Goal: Task Accomplishment & Management: Manage account settings

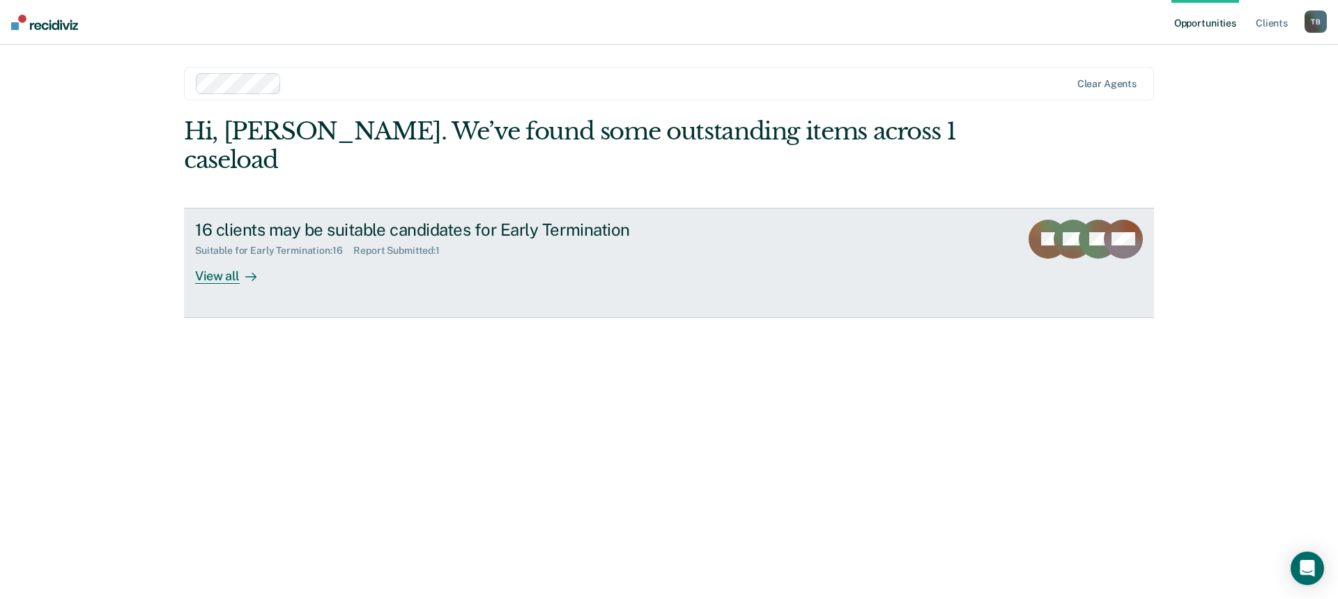
click at [233, 256] on div "View all" at bounding box center [234, 269] width 78 height 27
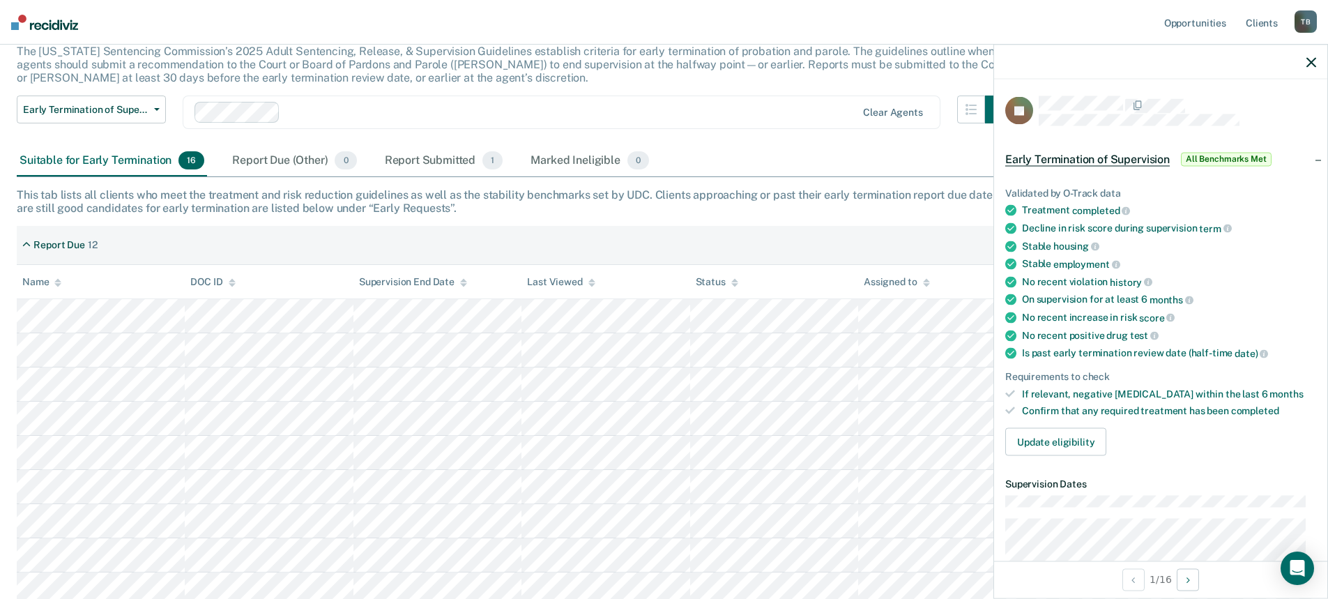
scroll to position [232, 0]
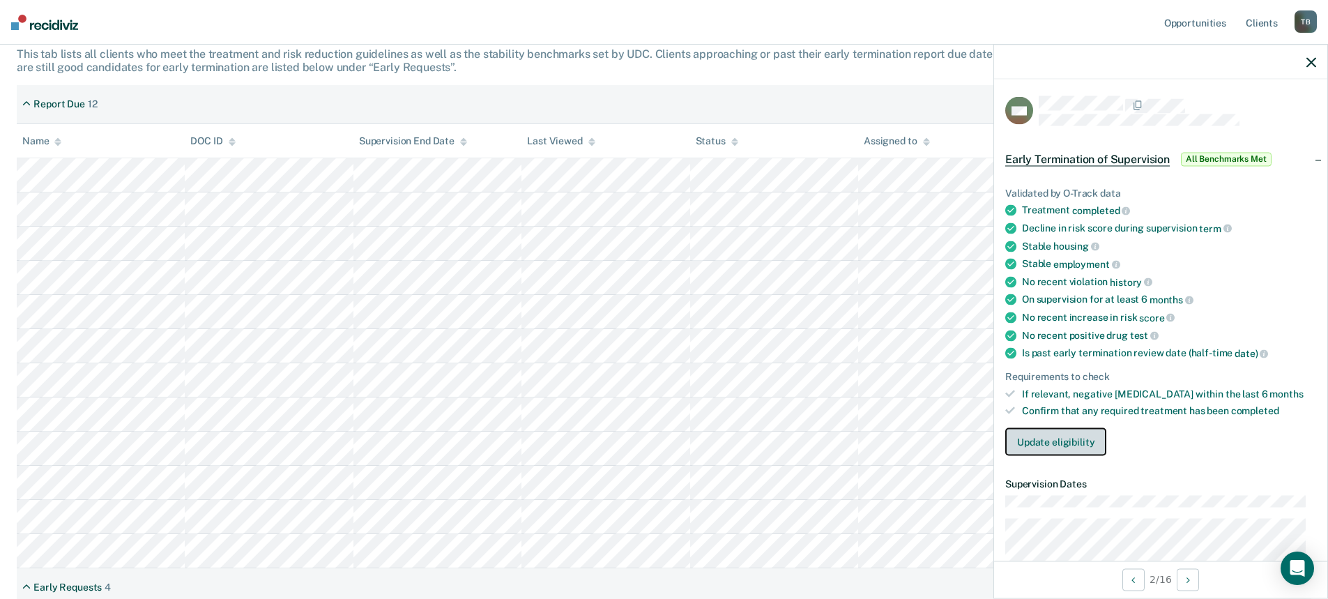
click at [1064, 444] on button "Update eligibility" at bounding box center [1055, 442] width 101 height 28
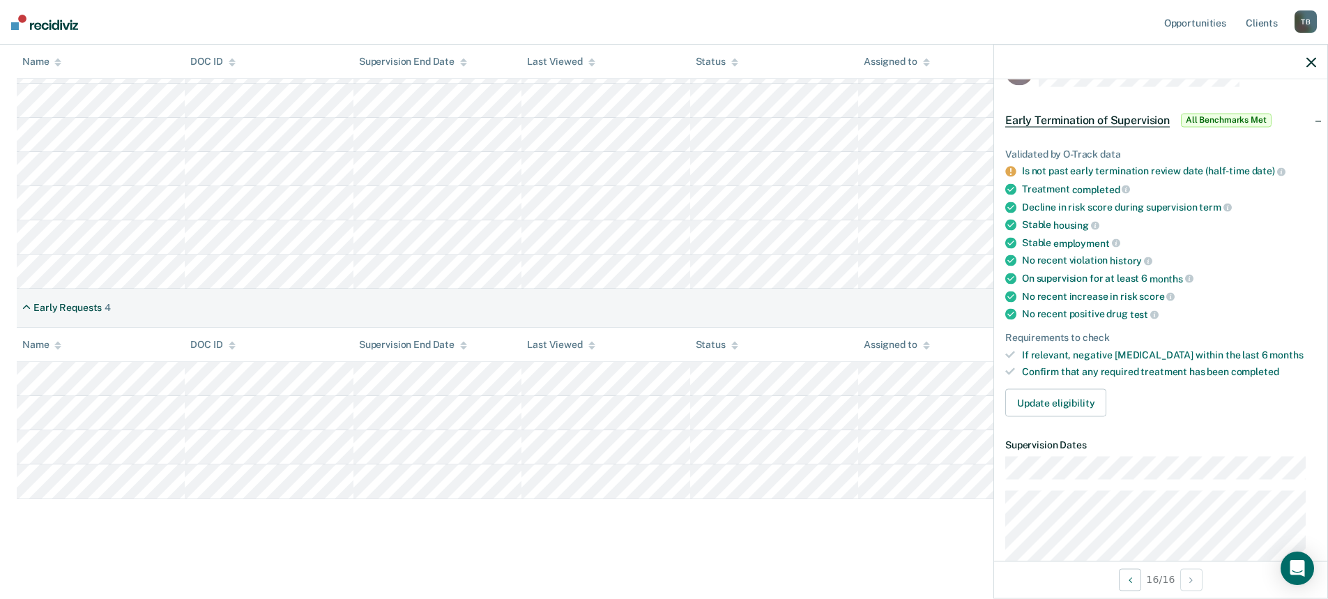
scroll to position [4, 0]
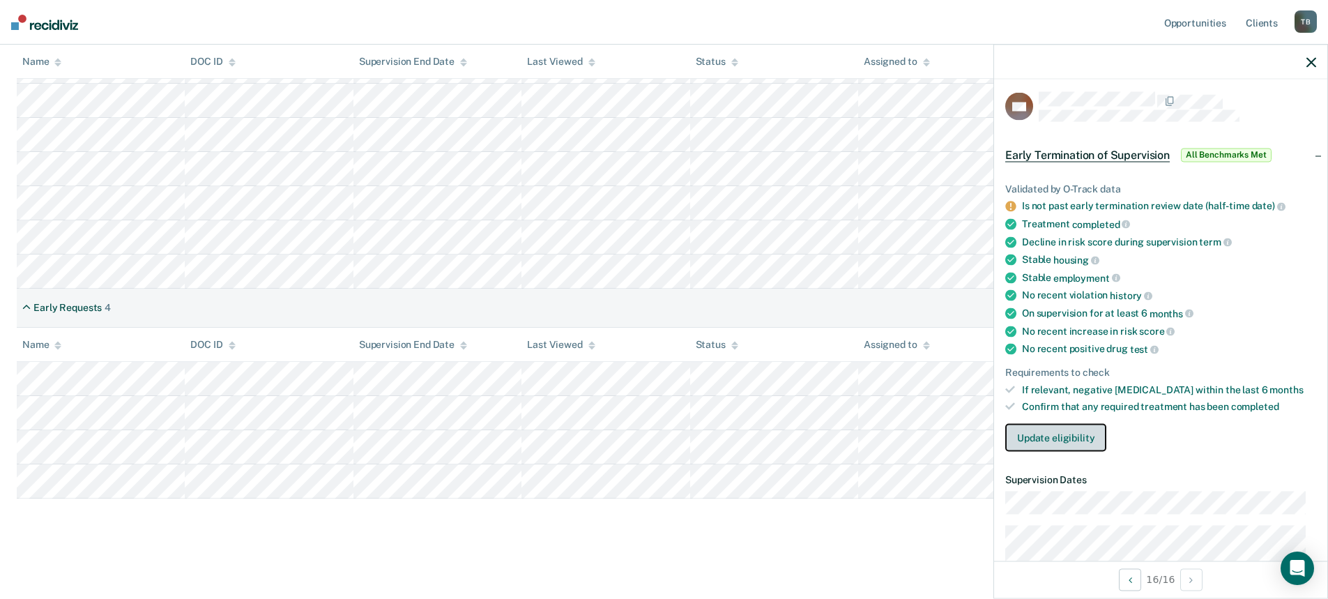
click at [1066, 440] on button "Update eligibility" at bounding box center [1055, 438] width 101 height 28
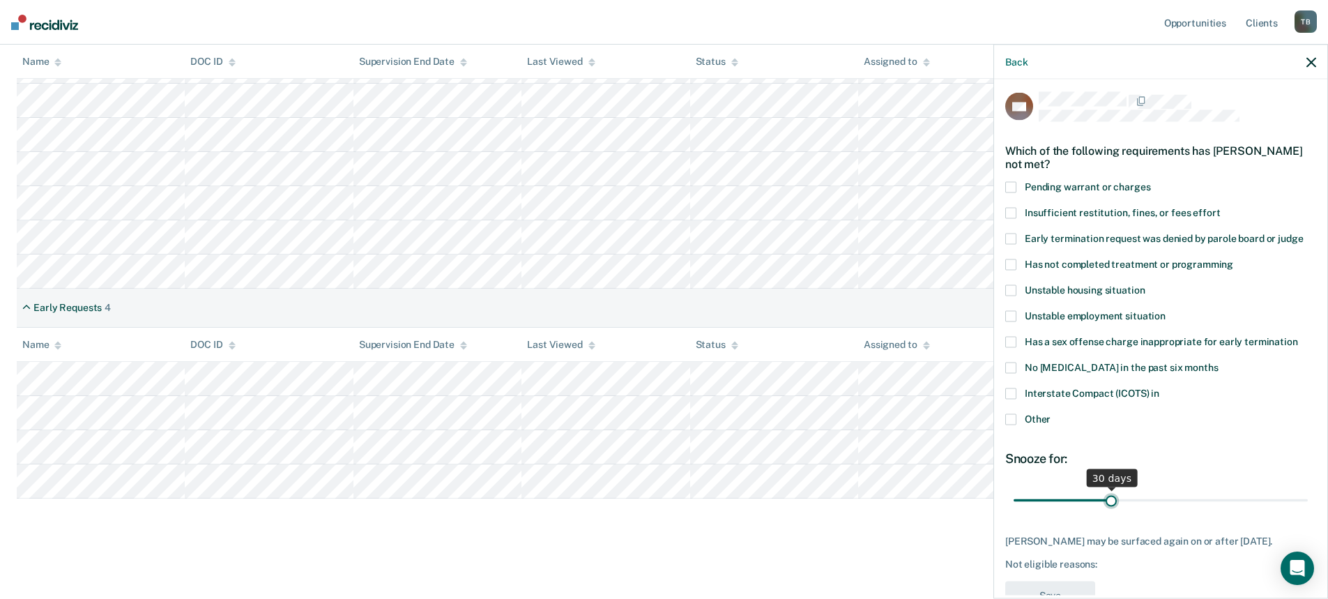
click at [1107, 496] on input "range" at bounding box center [1160, 500] width 294 height 24
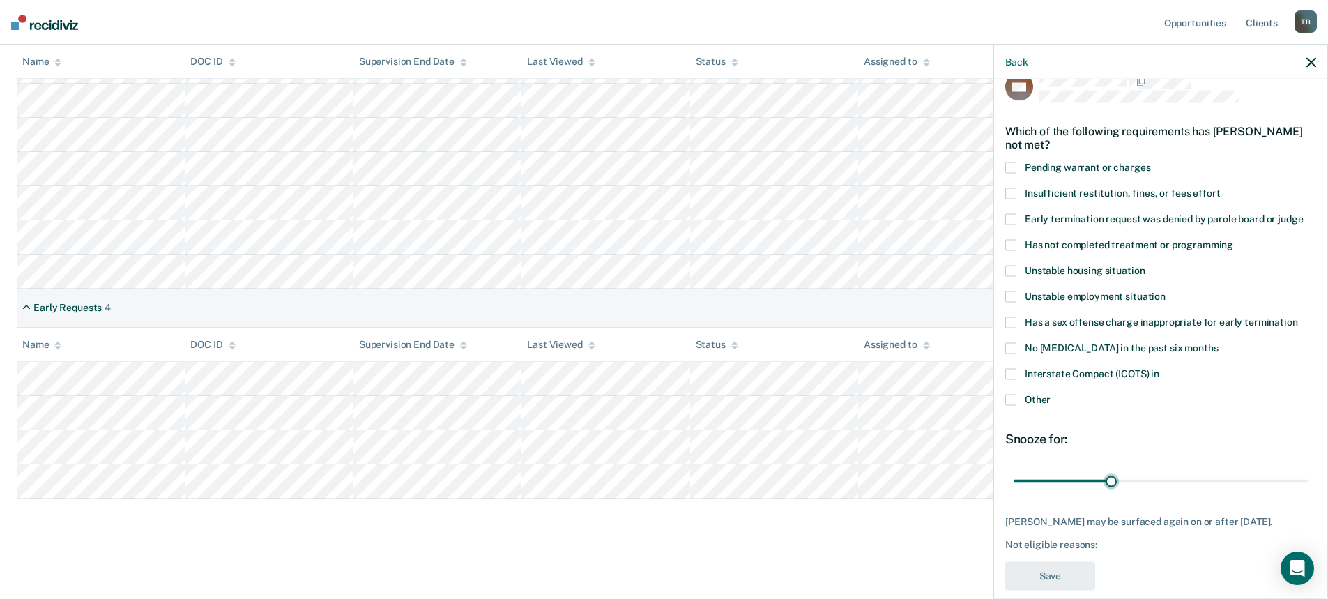
scroll to position [42, 0]
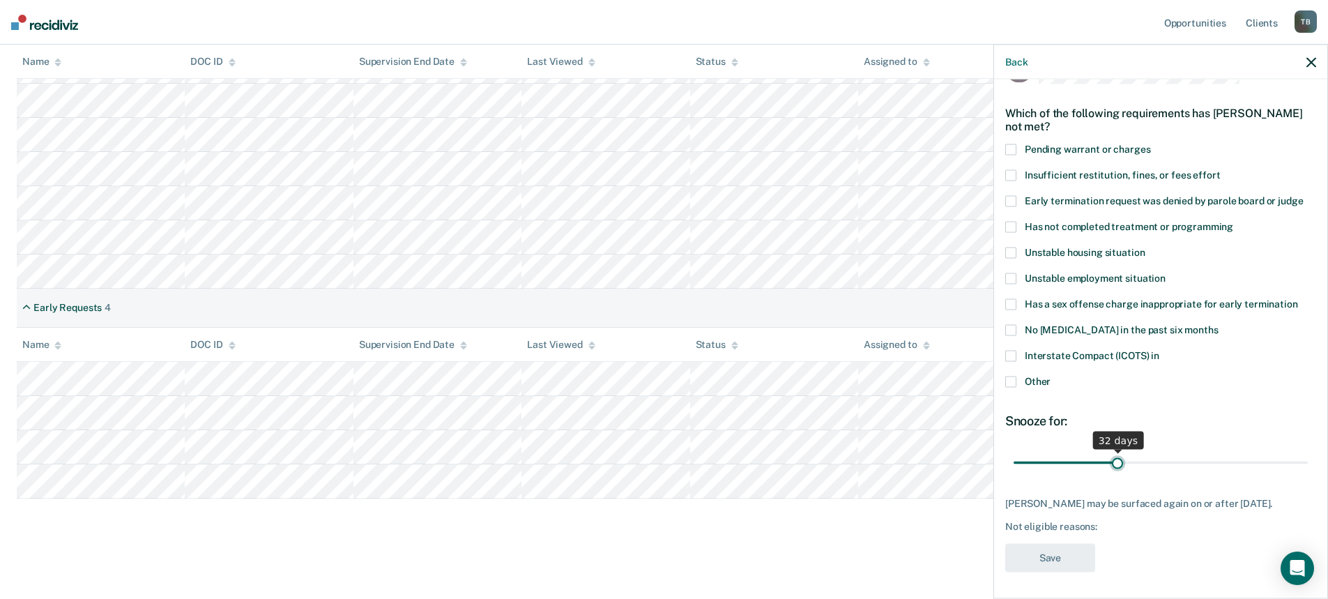
type input "32"
click at [1112, 464] on input "range" at bounding box center [1160, 462] width 294 height 24
click at [1014, 378] on span at bounding box center [1010, 381] width 11 height 11
click at [1050, 376] on input "Other" at bounding box center [1050, 376] width 0 height 0
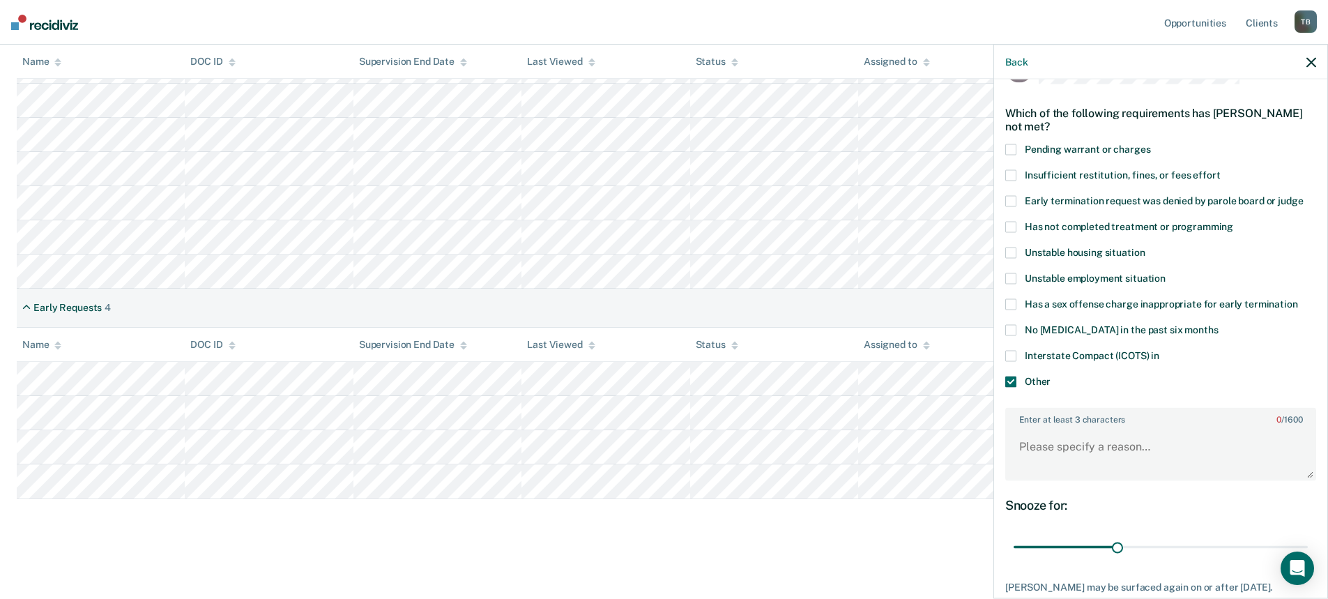
click at [1013, 376] on span at bounding box center [1010, 381] width 11 height 11
click at [1050, 376] on input "Other" at bounding box center [1050, 376] width 0 height 0
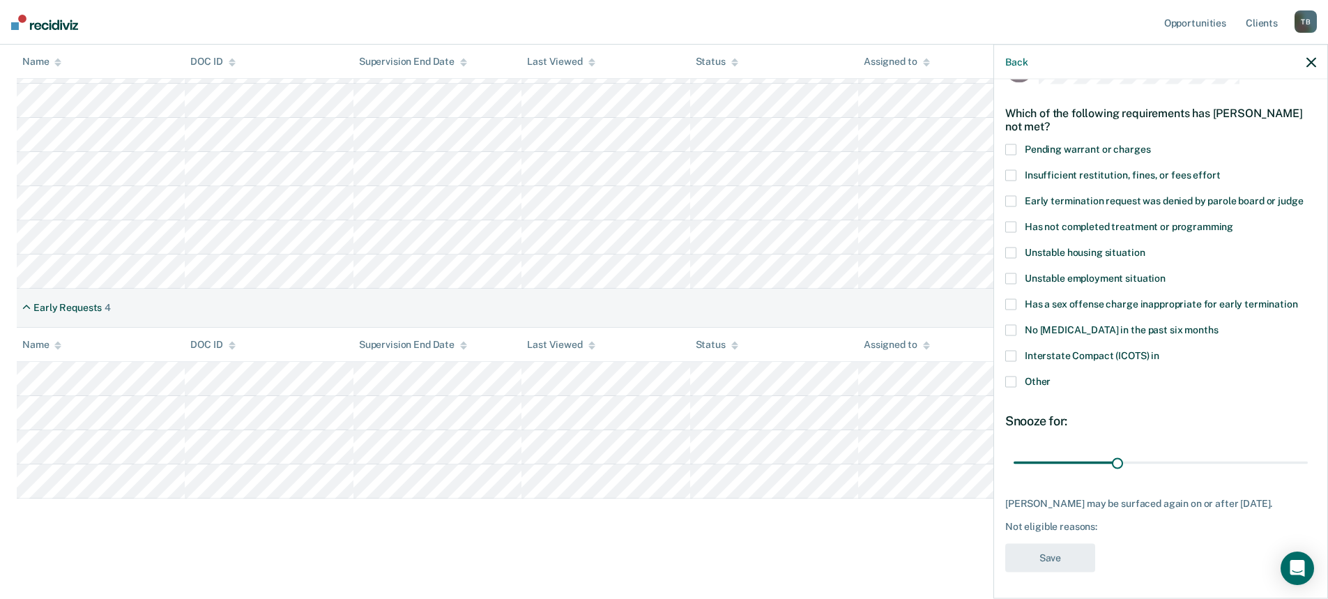
click at [1012, 381] on span at bounding box center [1010, 381] width 11 height 11
click at [1050, 376] on input "Other" at bounding box center [1050, 376] width 0 height 0
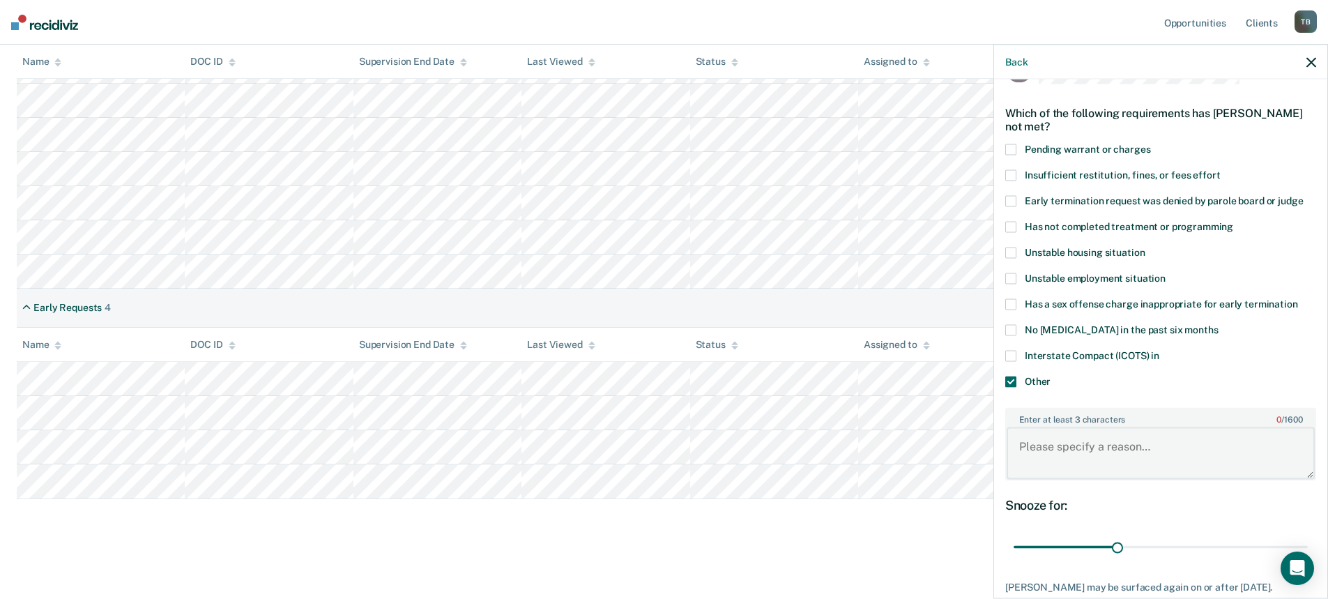
click at [1042, 443] on textarea "Enter at least 3 characters 0 / 1600" at bounding box center [1160, 453] width 308 height 52
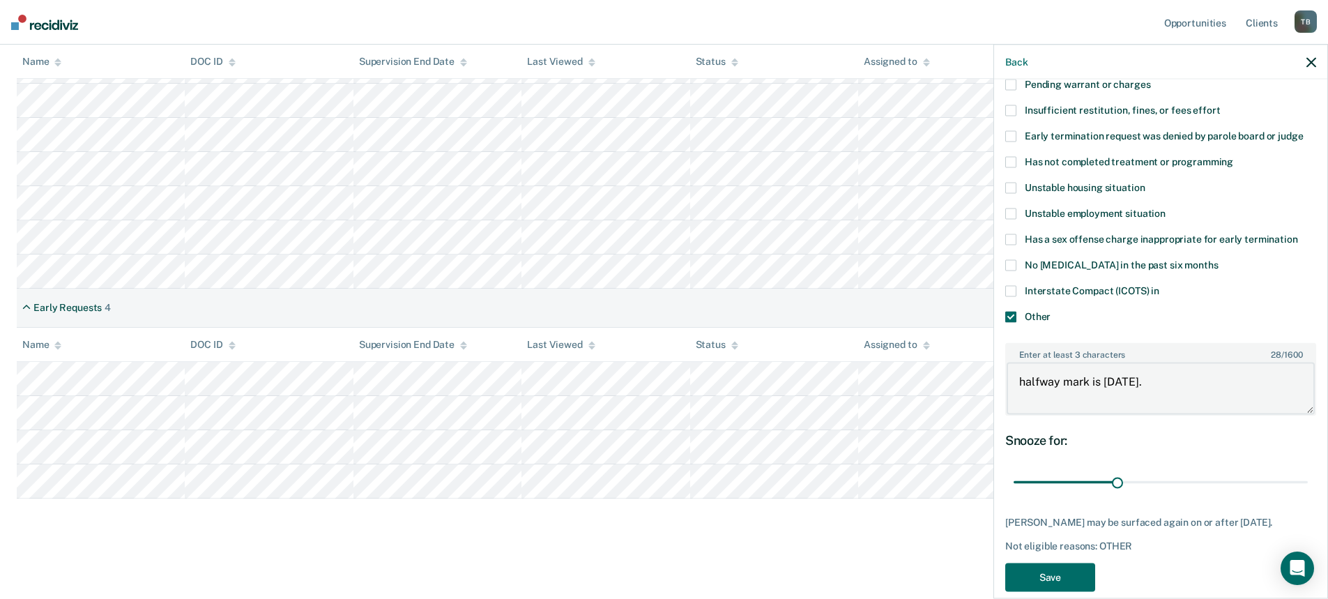
scroll to position [138, 0]
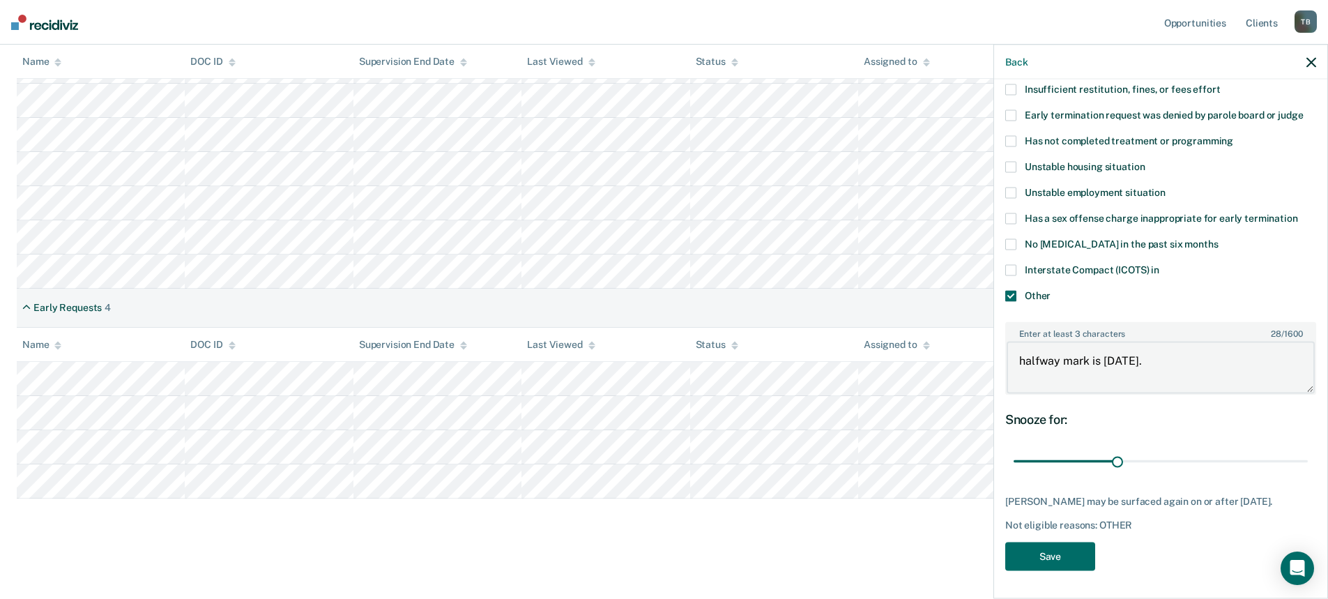
type textarea "halfway mark is [DATE]."
drag, startPoint x: 1115, startPoint y: 451, endPoint x: 1227, endPoint y: 459, distance: 112.5
type input "69"
click at [1227, 459] on input "range" at bounding box center [1160, 461] width 294 height 24
click at [1076, 558] on button "Save" at bounding box center [1050, 556] width 90 height 29
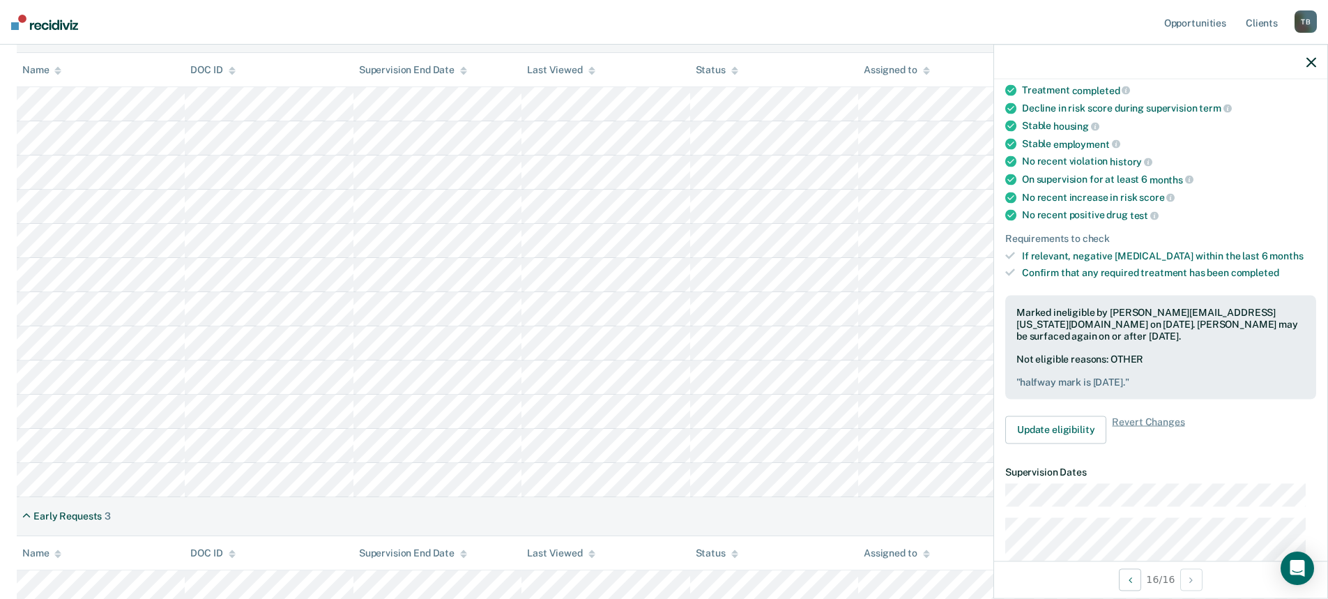
scroll to position [477, 0]
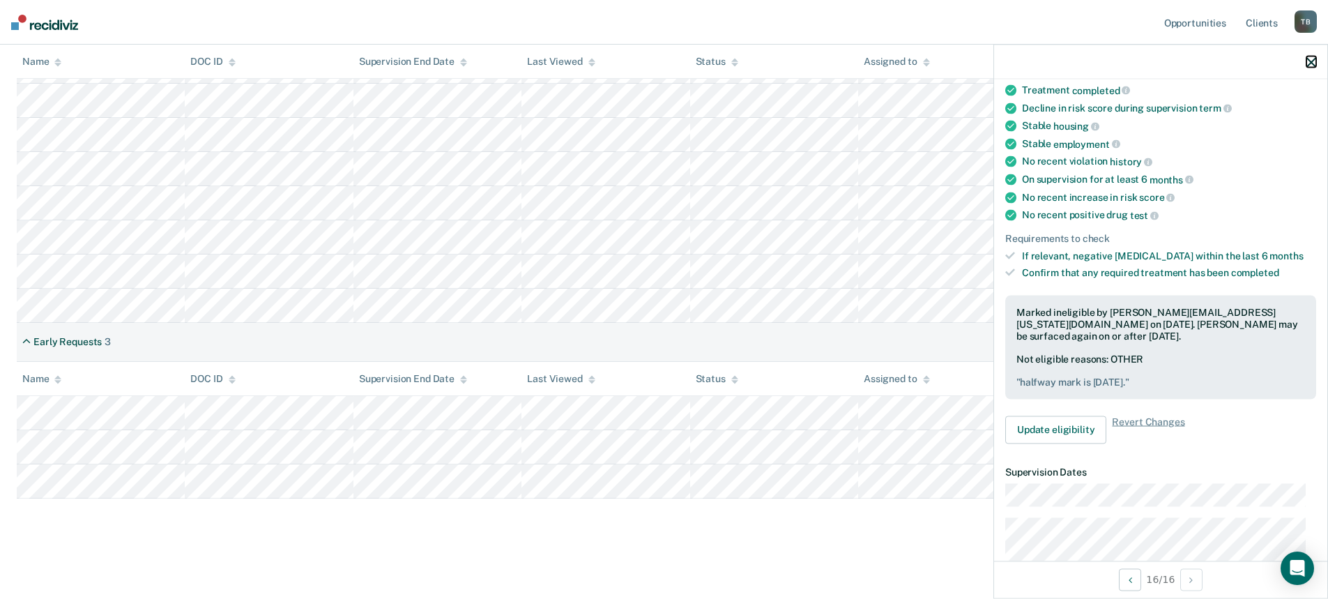
click at [1312, 61] on icon "button" at bounding box center [1311, 62] width 10 height 10
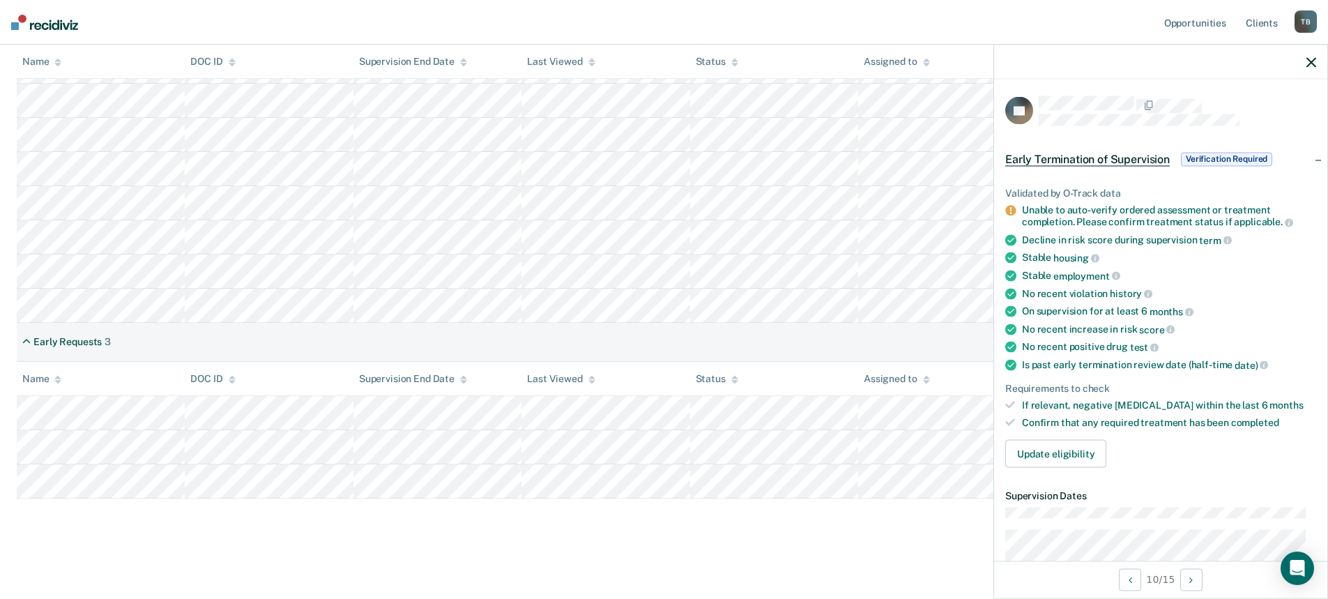
scroll to position [116, 0]
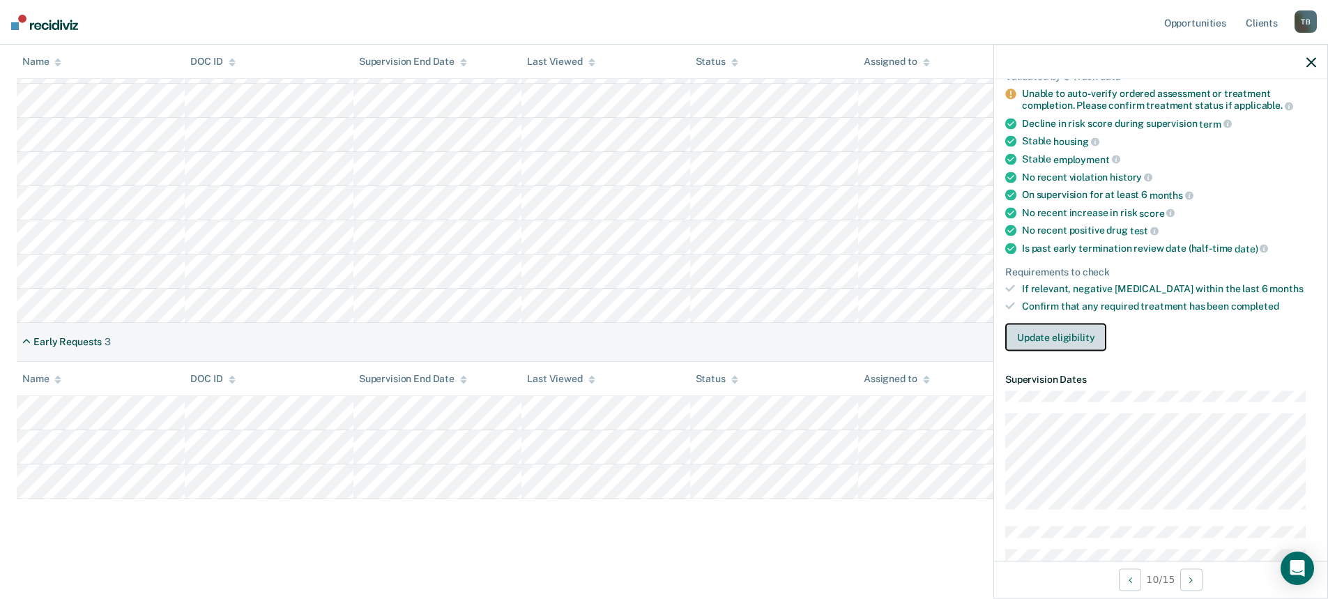
click at [1064, 338] on button "Update eligibility" at bounding box center [1055, 337] width 101 height 28
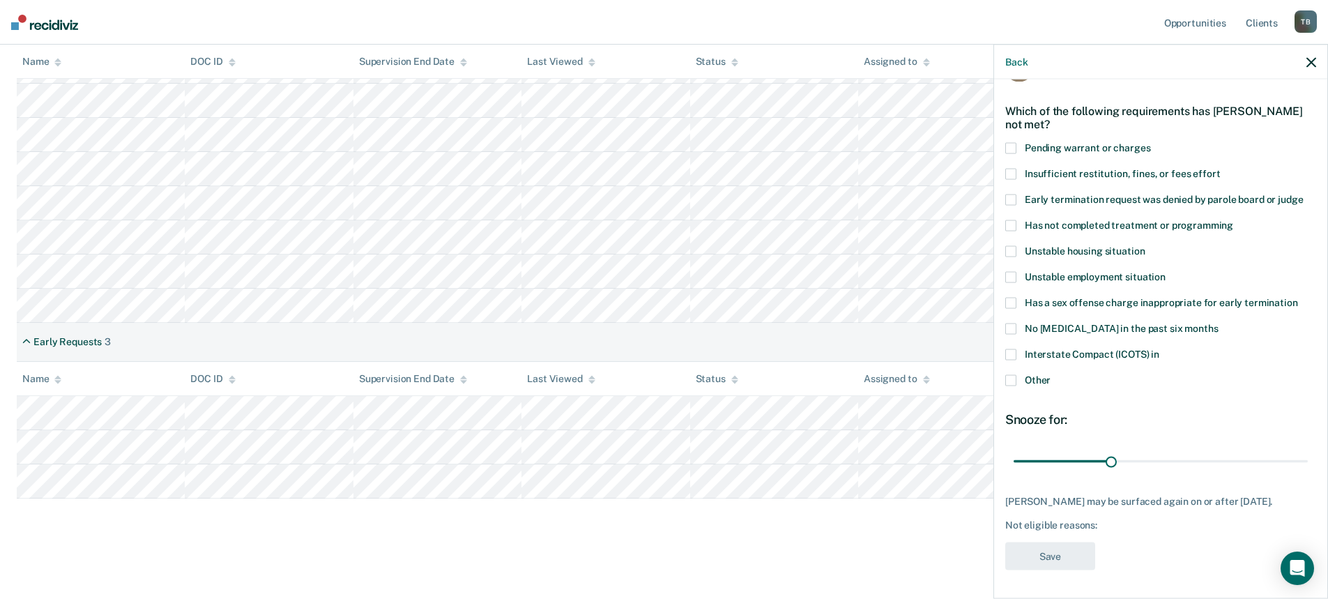
scroll to position [54, 0]
click at [1309, 61] on icon "button" at bounding box center [1311, 62] width 10 height 10
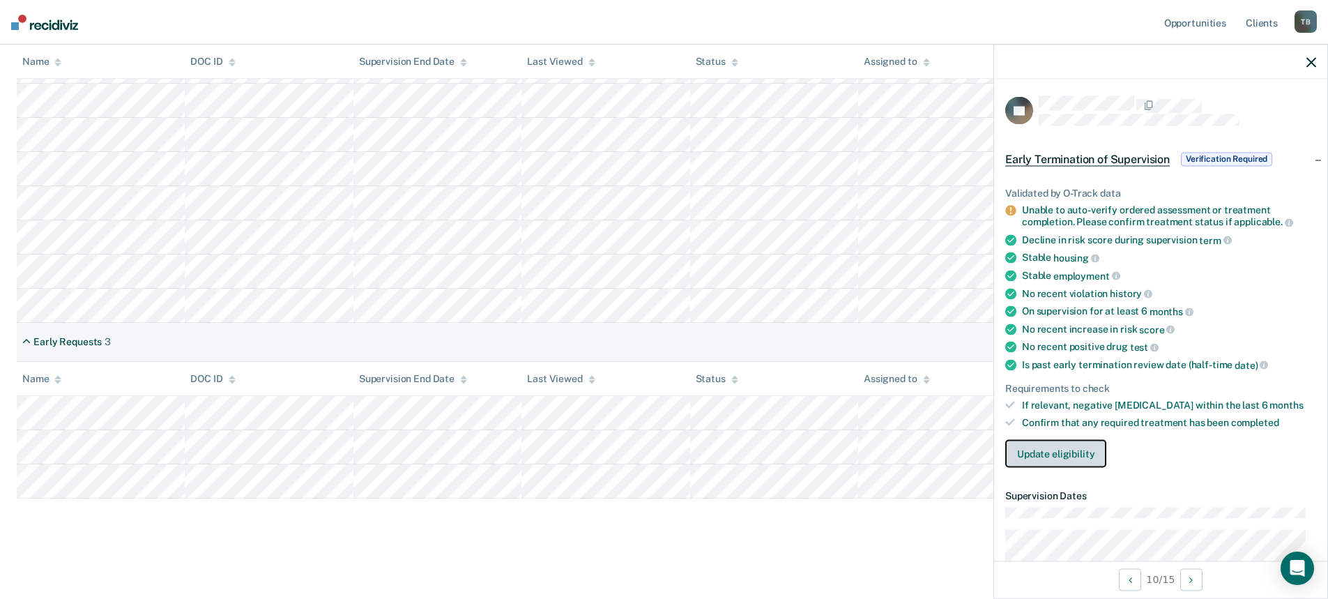
click at [1047, 446] on button "Update eligibility" at bounding box center [1055, 453] width 101 height 28
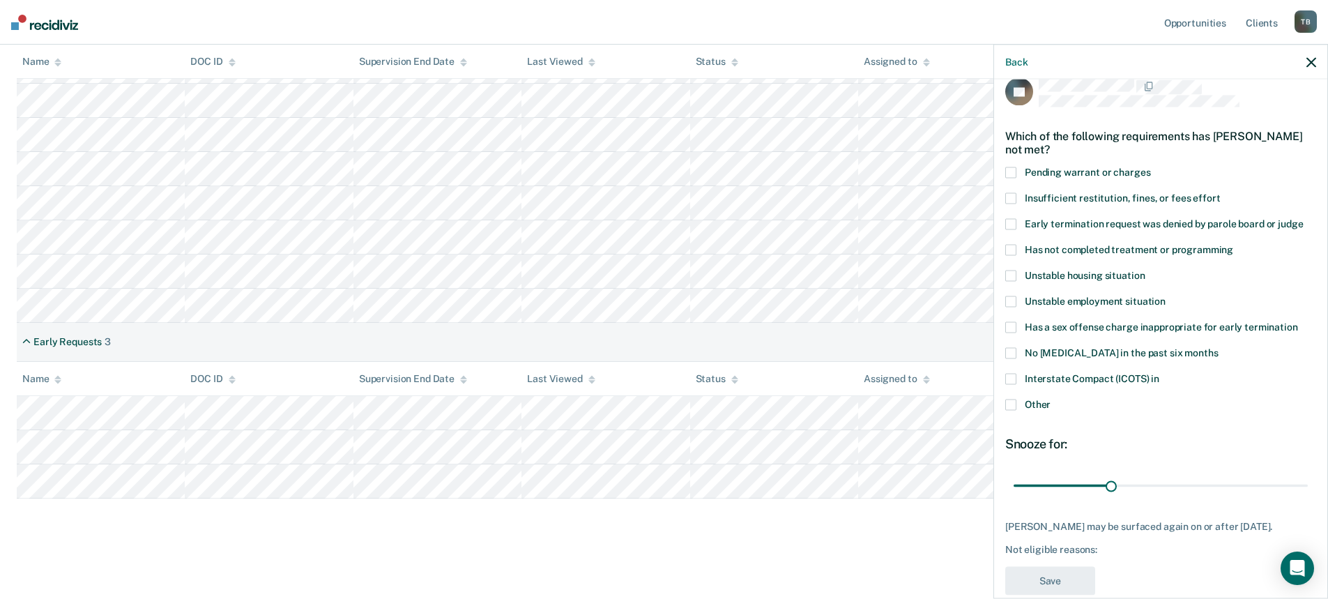
scroll to position [0, 0]
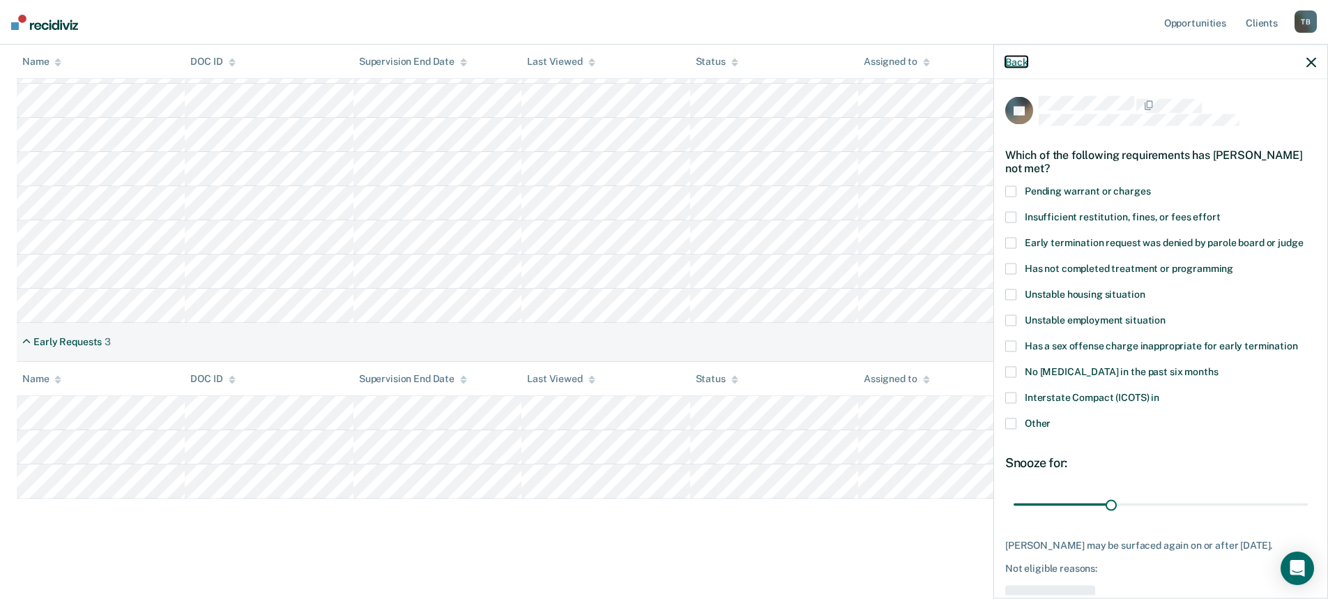
click at [1018, 63] on button "Back" at bounding box center [1016, 62] width 22 height 12
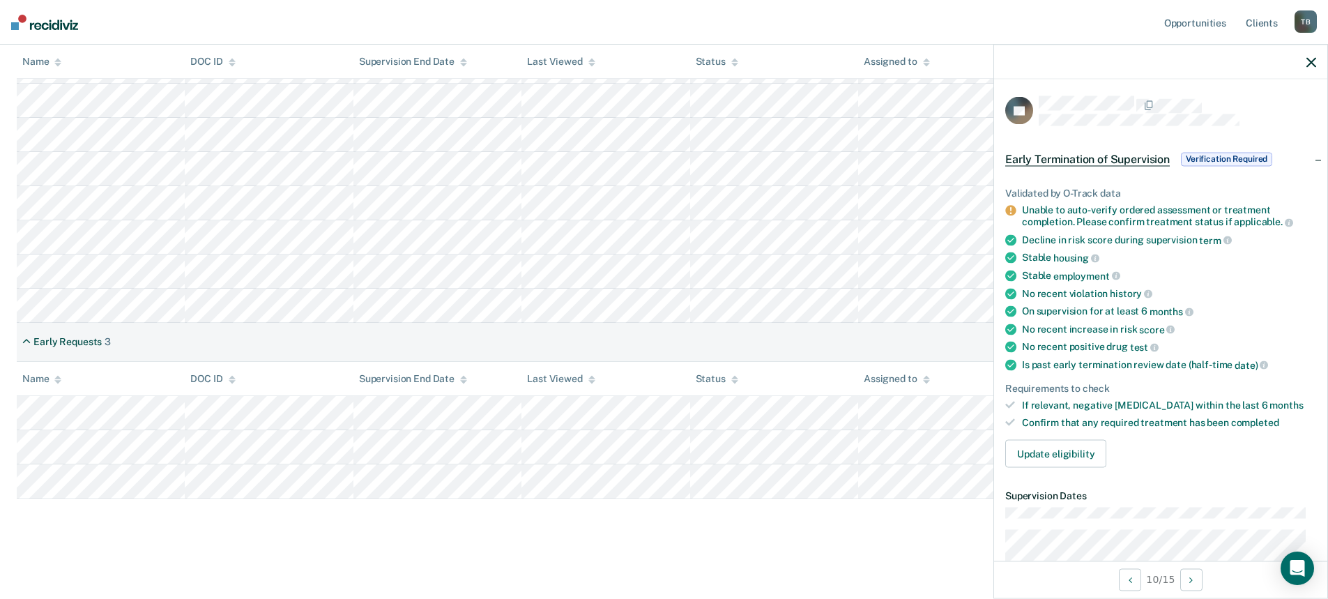
click at [1234, 152] on span "Verification Required" at bounding box center [1226, 159] width 91 height 14
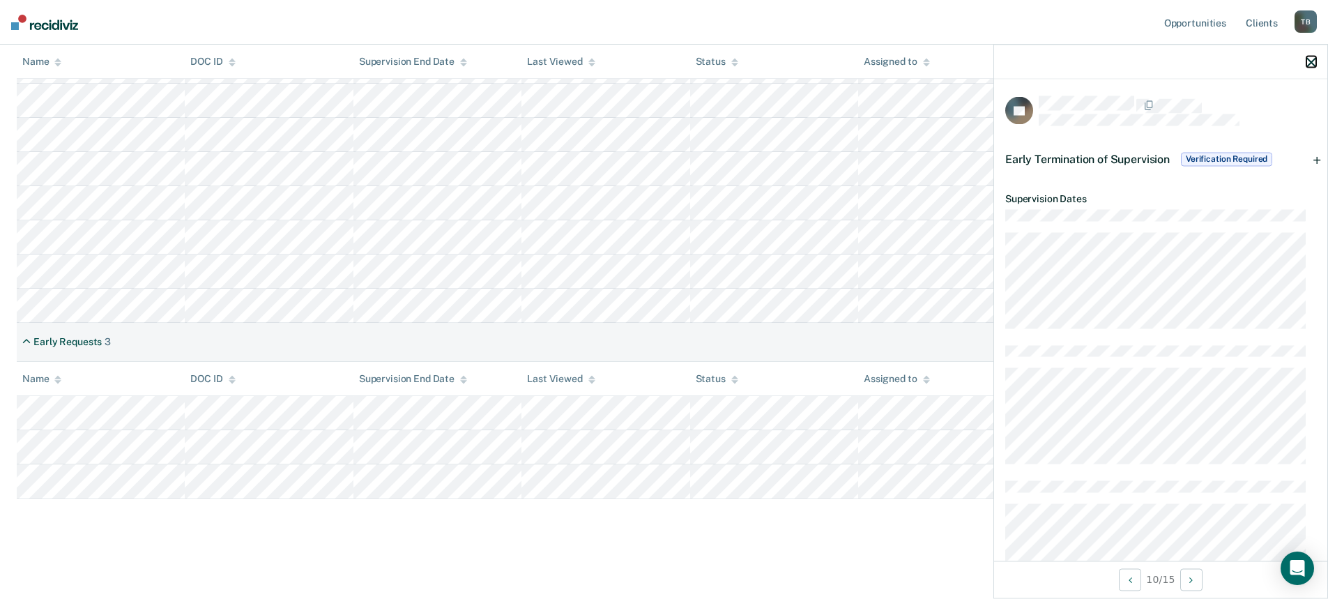
click at [1315, 56] on button "button" at bounding box center [1311, 62] width 10 height 12
